Goal: Transaction & Acquisition: Purchase product/service

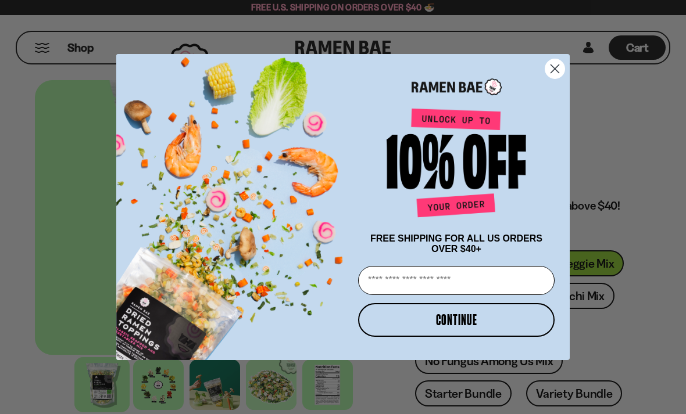
scroll to position [33, 0]
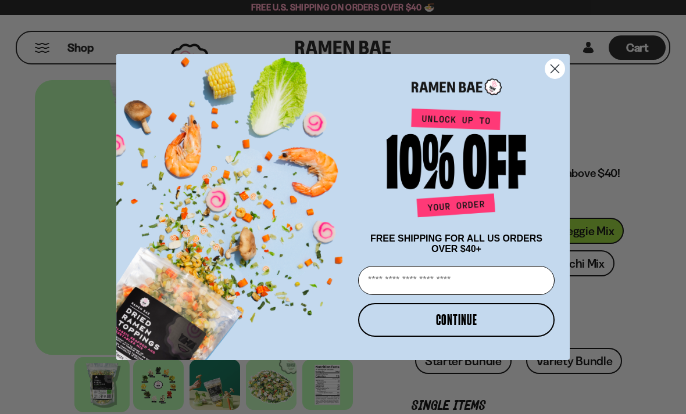
click at [555, 62] on circle "Close dialog" at bounding box center [554, 68] width 19 height 19
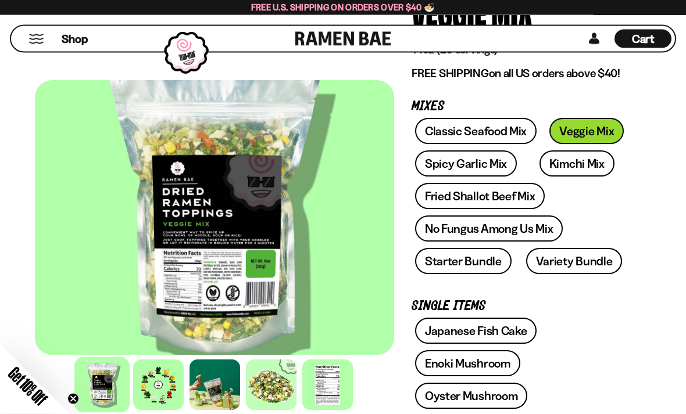
scroll to position [146, 0]
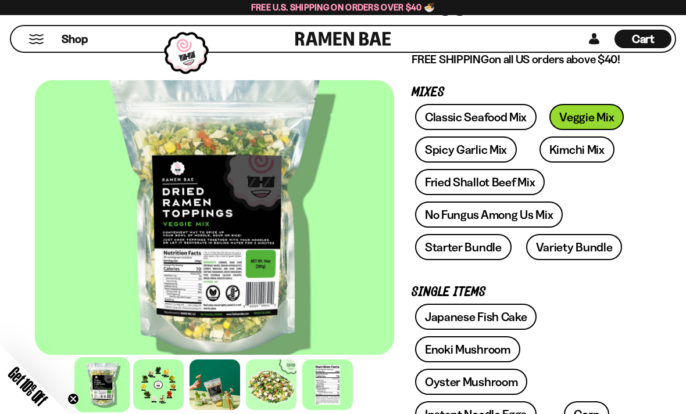
click at [328, 410] on div at bounding box center [327, 385] width 51 height 51
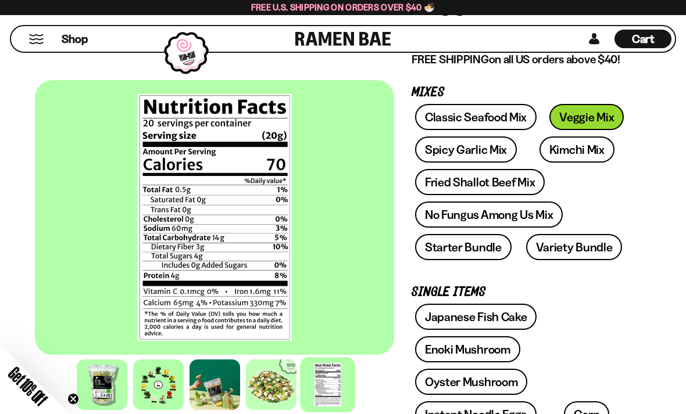
click at [282, 410] on div at bounding box center [271, 385] width 51 height 51
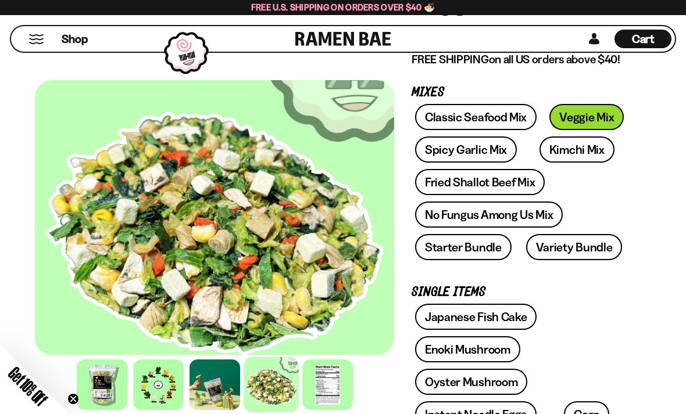
click at [225, 410] on div at bounding box center [214, 385] width 51 height 51
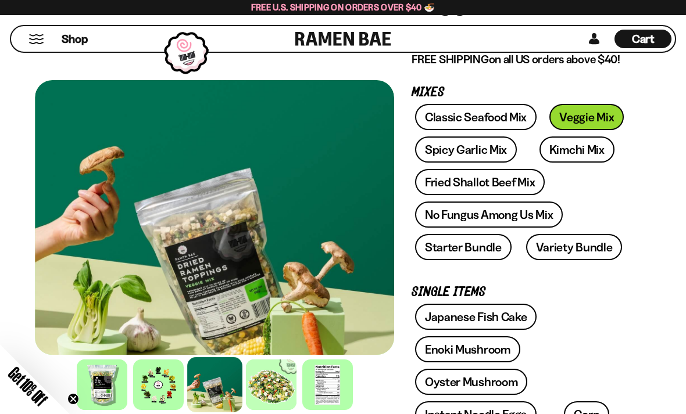
click at [170, 410] on div at bounding box center [158, 385] width 51 height 51
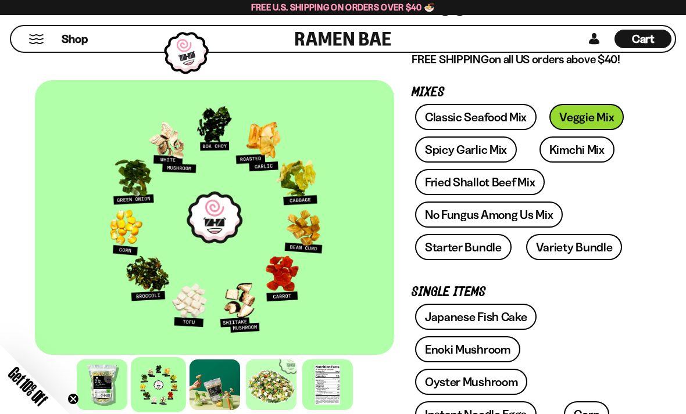
click at [107, 410] on div at bounding box center [102, 385] width 51 height 51
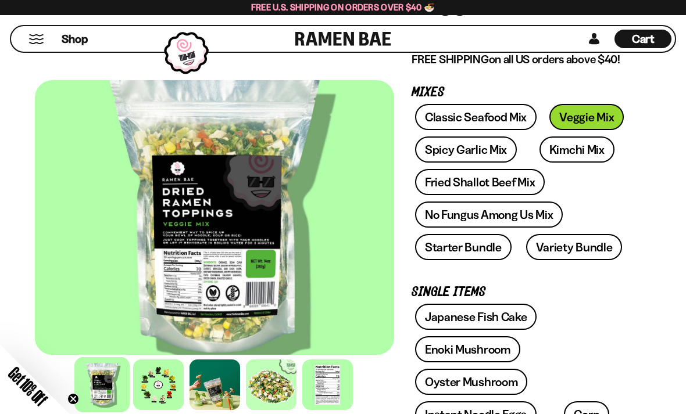
click at [166, 410] on div at bounding box center [158, 385] width 51 height 51
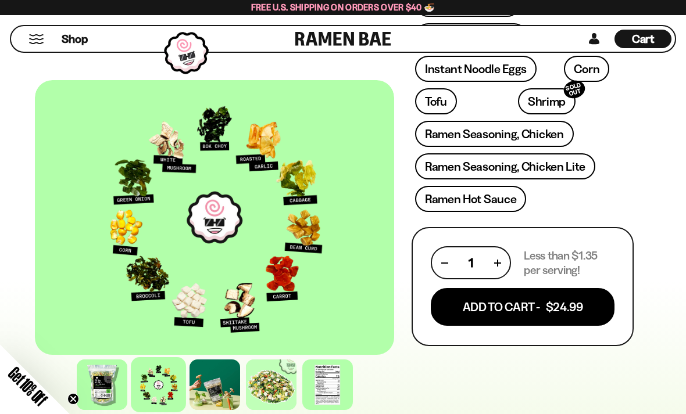
scroll to position [549, 0]
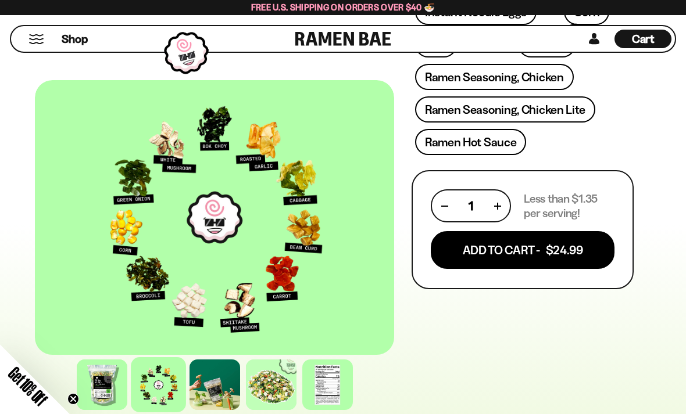
click at [557, 256] on button "Add To Cart - $24.99" at bounding box center [523, 250] width 184 height 38
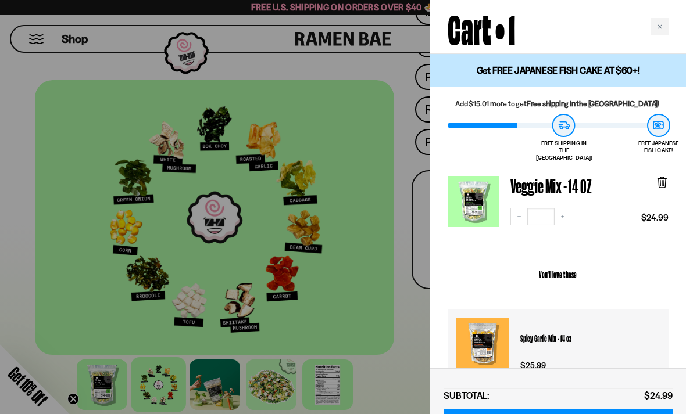
click at [395, 311] on div at bounding box center [343, 207] width 686 height 414
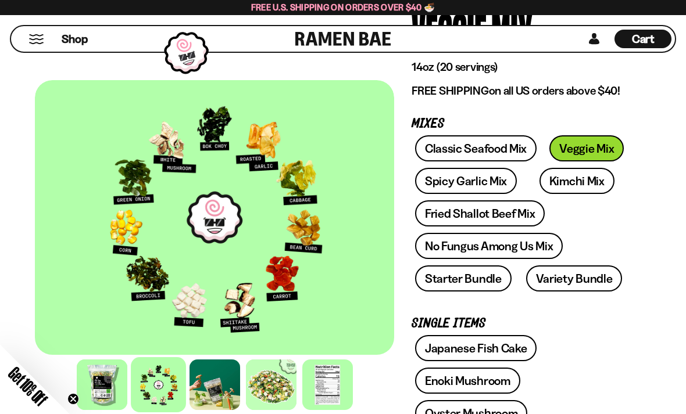
scroll to position [114, 0]
click at [496, 211] on link "Fried Shallot Beef Mix" at bounding box center [480, 214] width 130 height 26
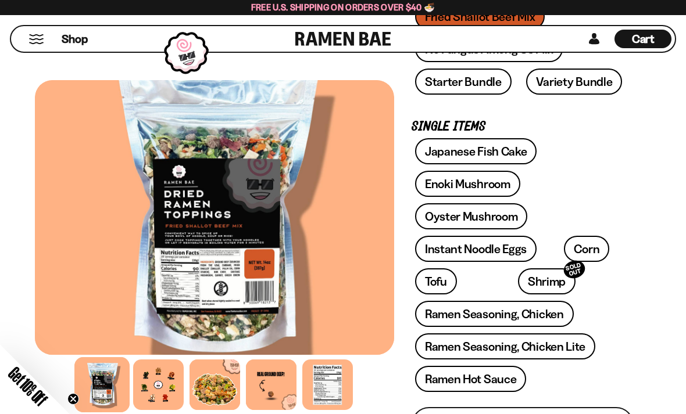
scroll to position [368, 0]
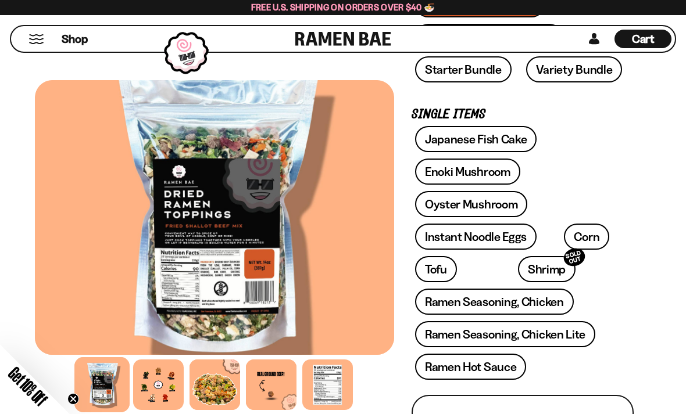
click at [162, 410] on div at bounding box center [158, 385] width 51 height 51
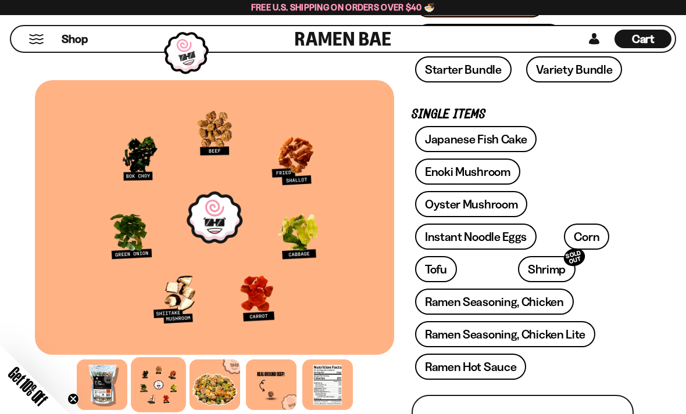
click at [334, 410] on div at bounding box center [327, 385] width 51 height 51
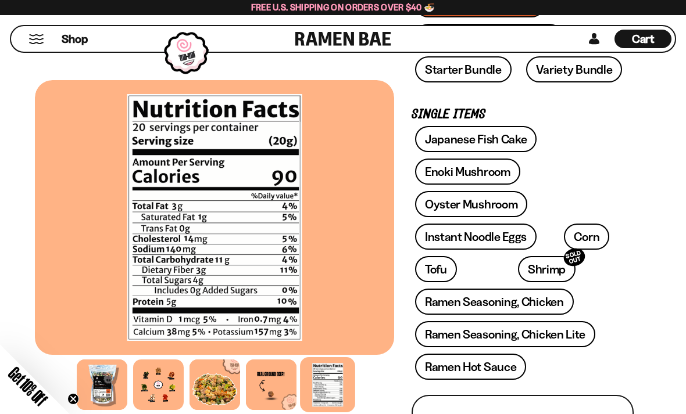
click at [168, 410] on div at bounding box center [158, 385] width 51 height 51
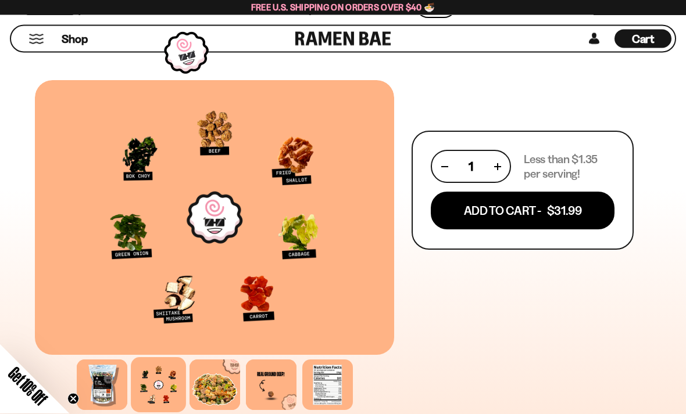
scroll to position [633, 0]
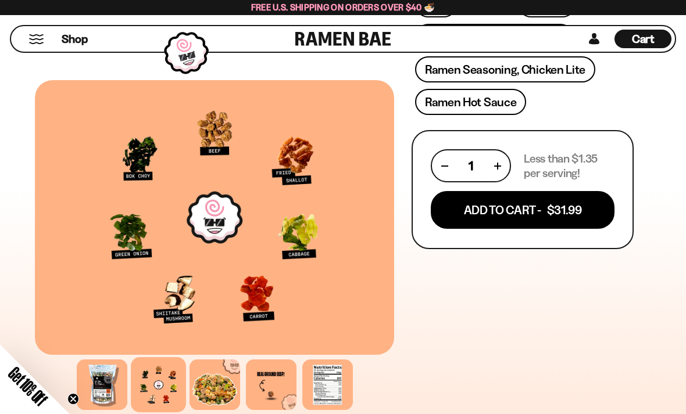
click at [513, 215] on button "Add To Cart - $31.99" at bounding box center [523, 210] width 184 height 38
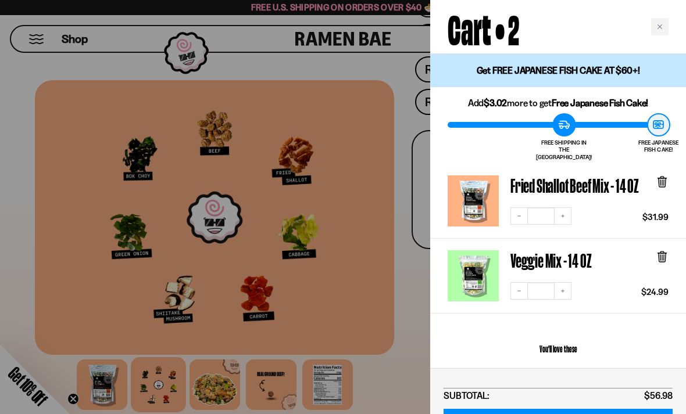
click at [414, 353] on div at bounding box center [343, 207] width 686 height 414
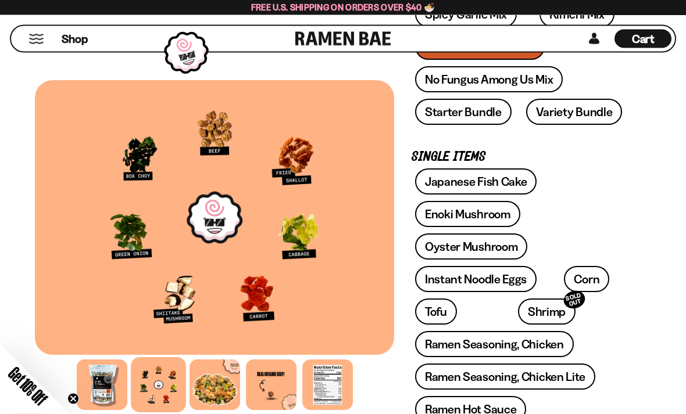
scroll to position [317, 0]
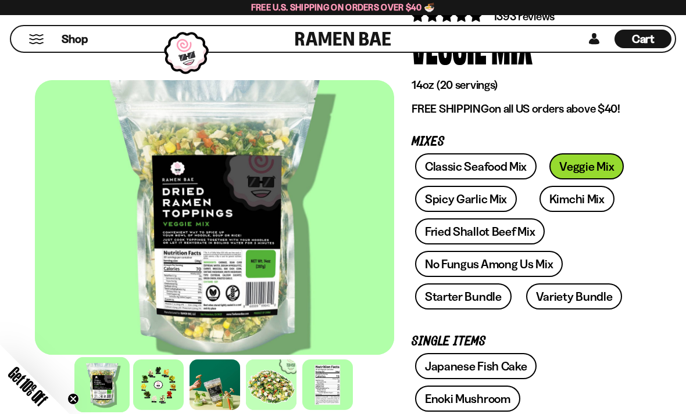
scroll to position [95, 0]
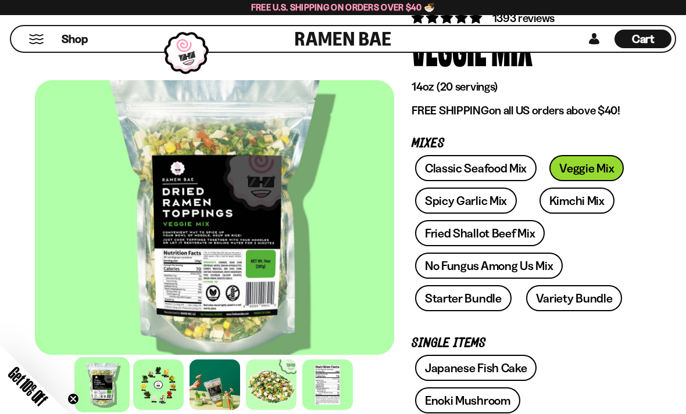
click at [476, 162] on link "Classic Seafood Mix" at bounding box center [475, 168] width 121 height 26
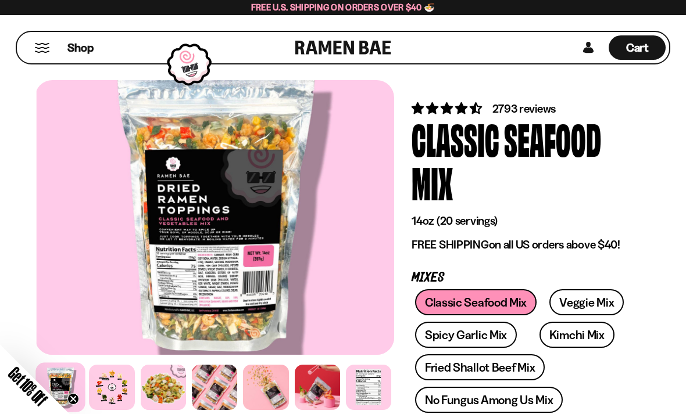
scroll to position [32, 0]
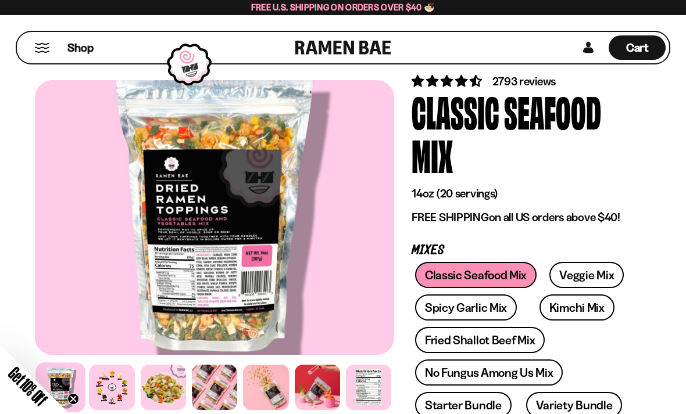
click at [116, 410] on div at bounding box center [111, 387] width 45 height 45
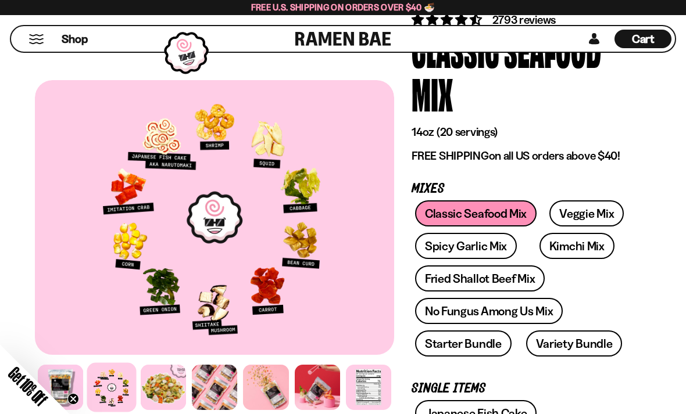
scroll to position [95, 0]
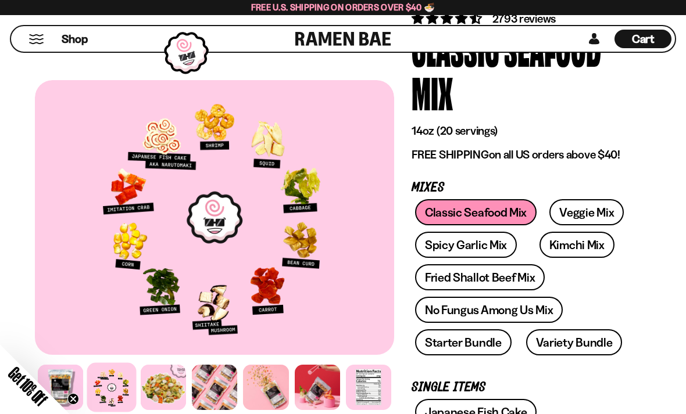
click at [571, 241] on link "Kimchi Mix" at bounding box center [576, 245] width 75 height 26
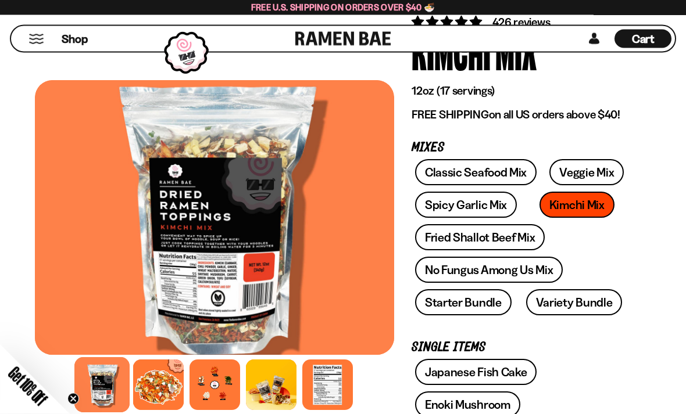
scroll to position [91, 0]
click at [226, 410] on div at bounding box center [214, 385] width 51 height 51
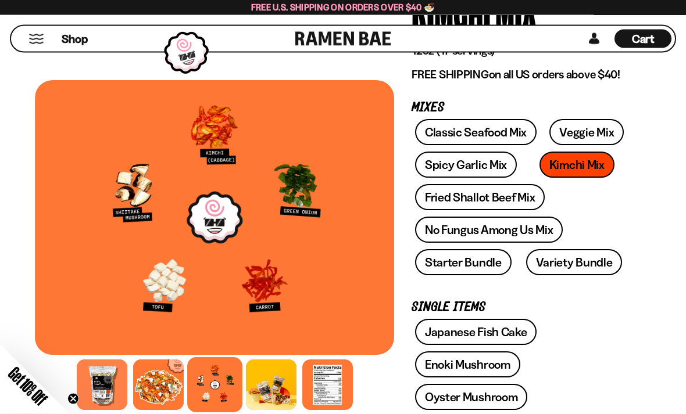
scroll to position [132, 0]
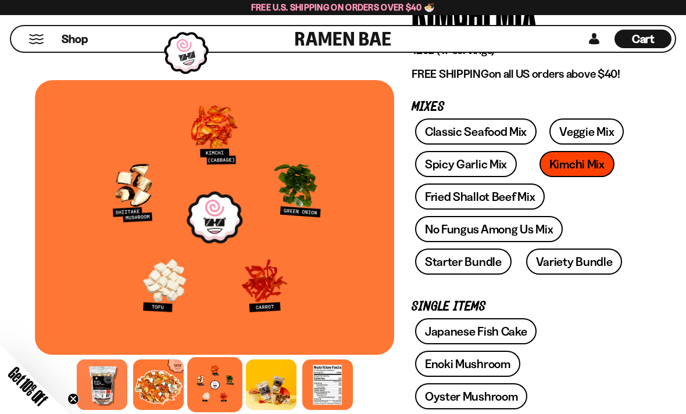
click at [512, 224] on link "No Fungus Among Us Mix" at bounding box center [489, 229] width 148 height 26
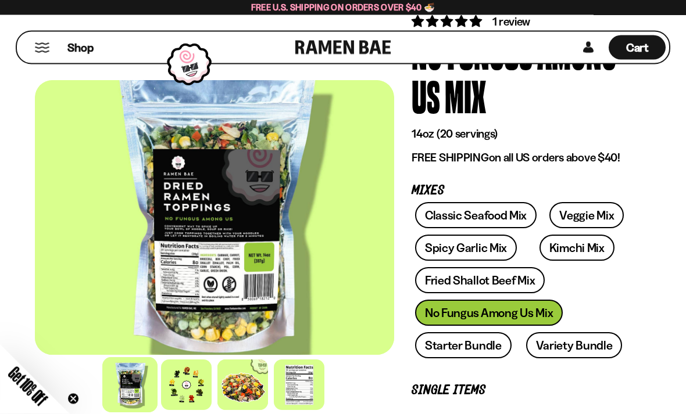
scroll to position [92, 0]
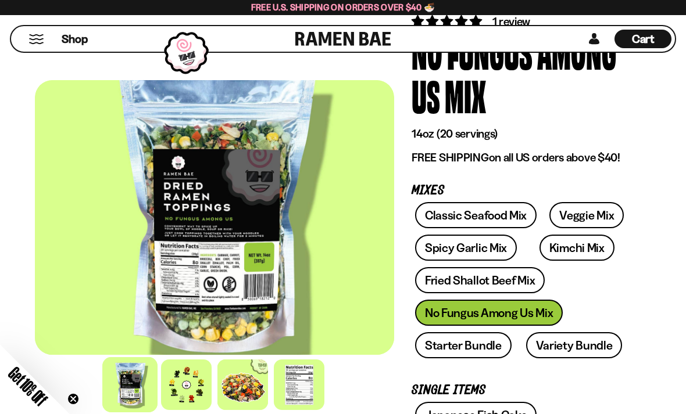
click at [200, 410] on div at bounding box center [186, 385] width 51 height 51
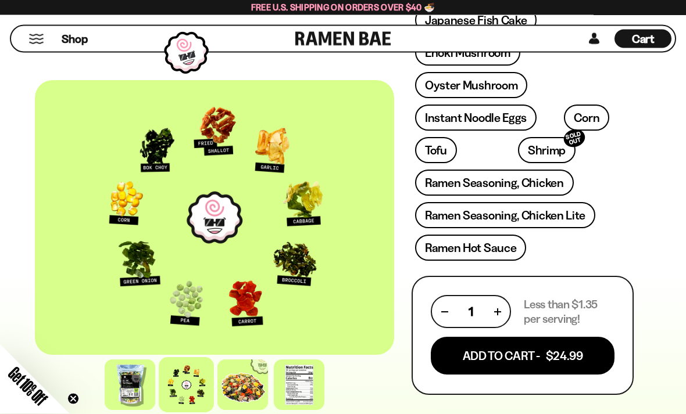
scroll to position [487, 0]
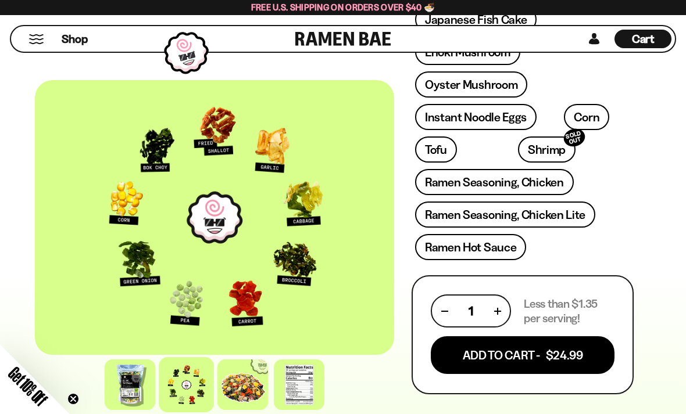
click at [517, 350] on button "Add To Cart - $24.99" at bounding box center [523, 355] width 184 height 38
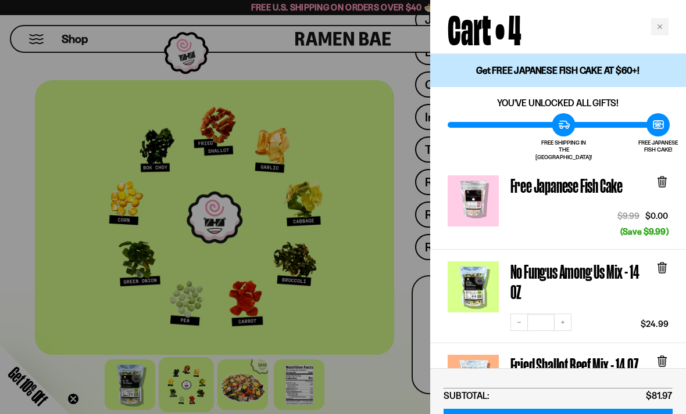
click at [377, 309] on div at bounding box center [343, 207] width 686 height 414
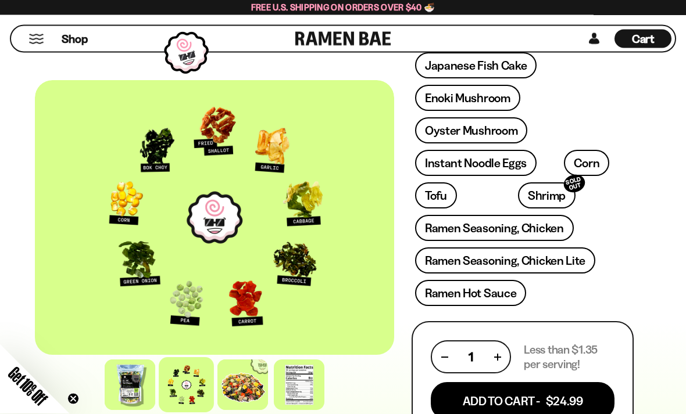
scroll to position [440, 0]
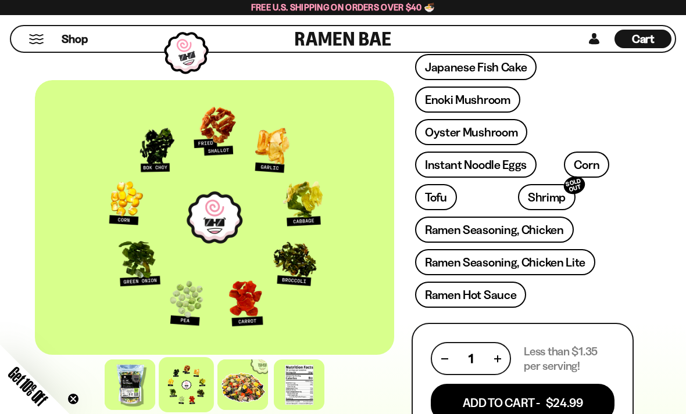
click at [535, 263] on link "Ramen Seasoning, Chicken Lite" at bounding box center [505, 262] width 180 height 26
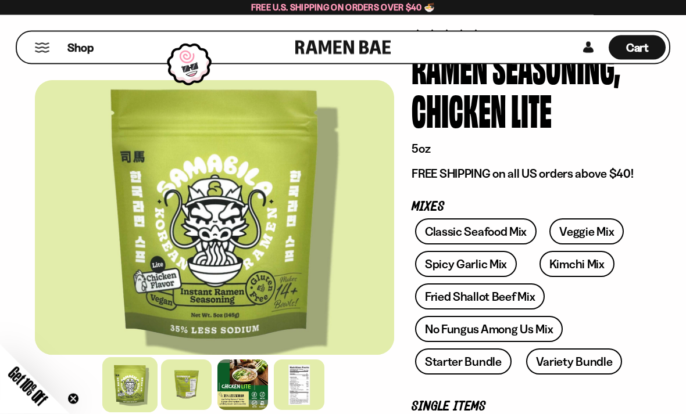
scroll to position [77, 0]
click at [304, 410] on div at bounding box center [299, 385] width 51 height 51
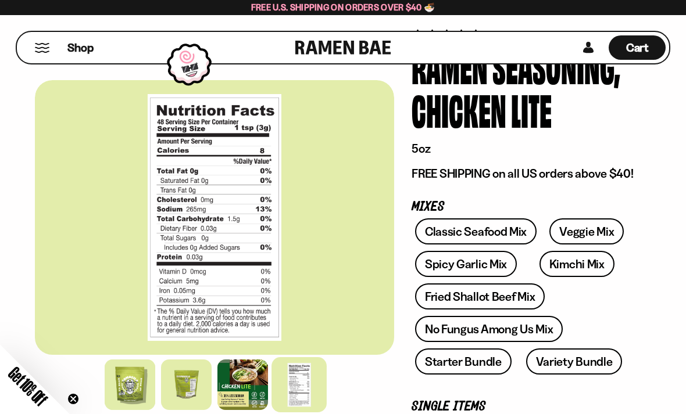
click at [191, 410] on div at bounding box center [186, 385] width 51 height 51
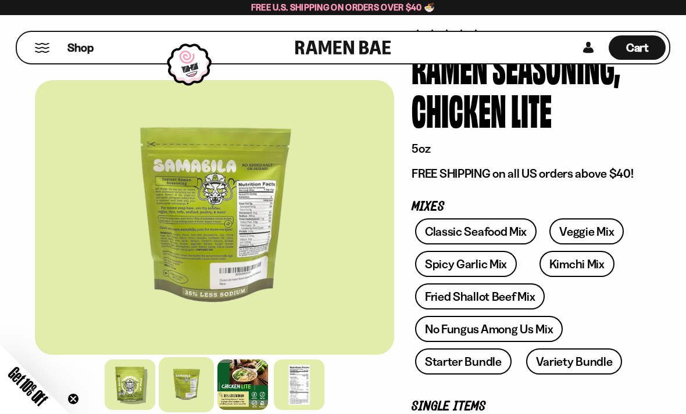
click at [489, 294] on link "Fried Shallot Beef Mix" at bounding box center [480, 297] width 130 height 26
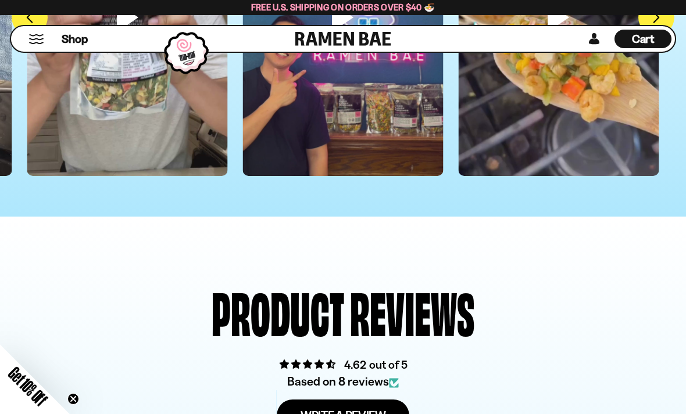
scroll to position [3774, 0]
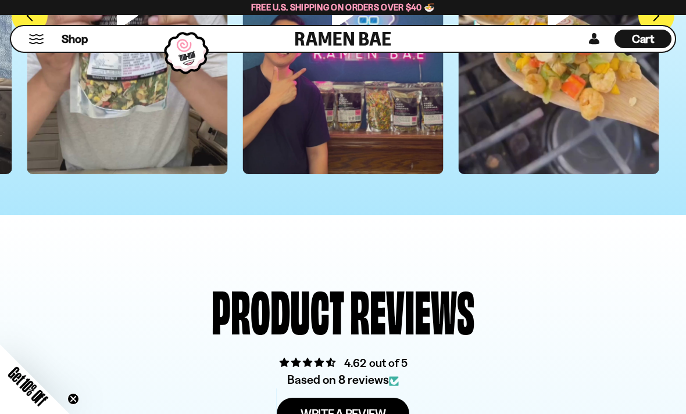
click at [640, 38] on span "Cart" at bounding box center [643, 39] width 23 height 14
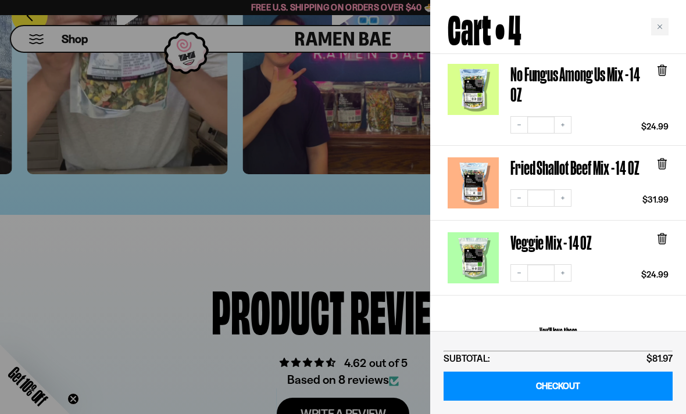
scroll to position [198, 0]
click at [589, 382] on link "CHECKOUT" at bounding box center [557, 387] width 229 height 30
